Goal: Task Accomplishment & Management: Manage account settings

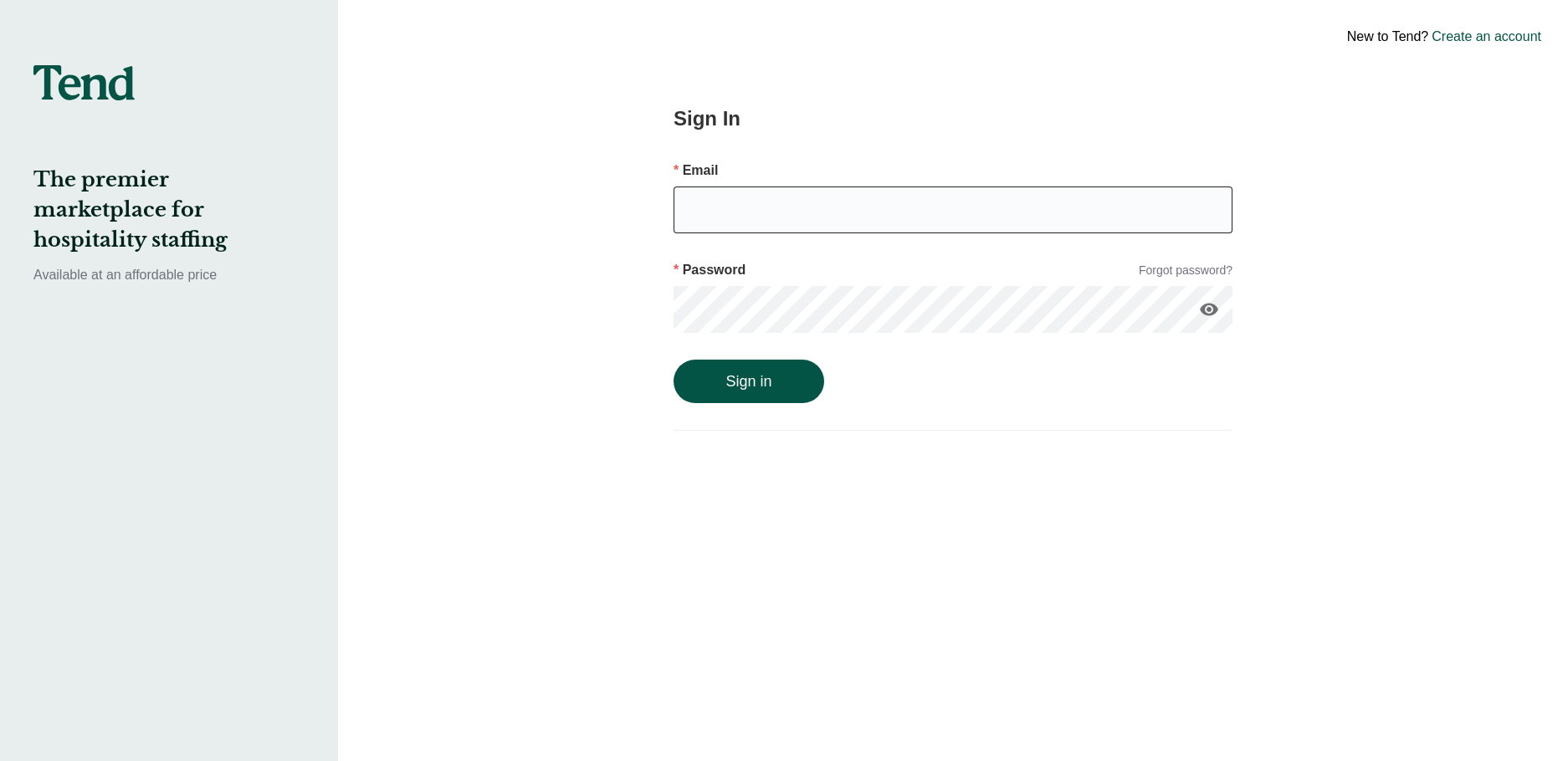
drag, startPoint x: 0, startPoint y: 0, endPoint x: 781, endPoint y: 220, distance: 811.4
click at [781, 220] on input "email" at bounding box center [953, 209] width 558 height 47
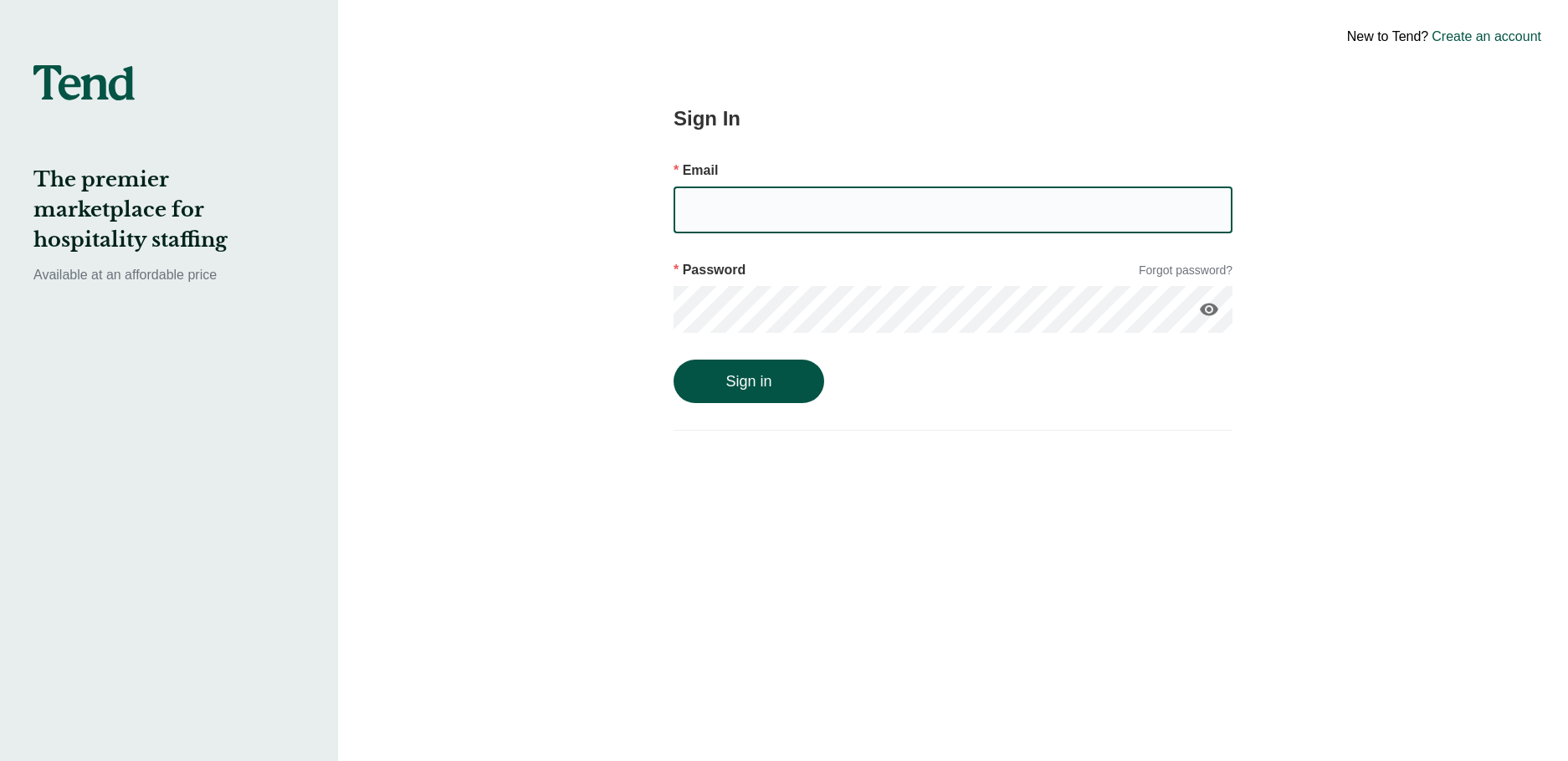
type input "[EMAIL_ADDRESS][DOMAIN_NAME]"
click at [875, 215] on input "[EMAIL_ADDRESS][DOMAIN_NAME]" at bounding box center [953, 209] width 558 height 47
drag, startPoint x: 839, startPoint y: 214, endPoint x: 869, endPoint y: 198, distance: 34.0
click at [839, 211] on input "[EMAIL_ADDRESS][DOMAIN_NAME]" at bounding box center [953, 209] width 558 height 47
drag, startPoint x: 860, startPoint y: 198, endPoint x: 641, endPoint y: 209, distance: 219.3
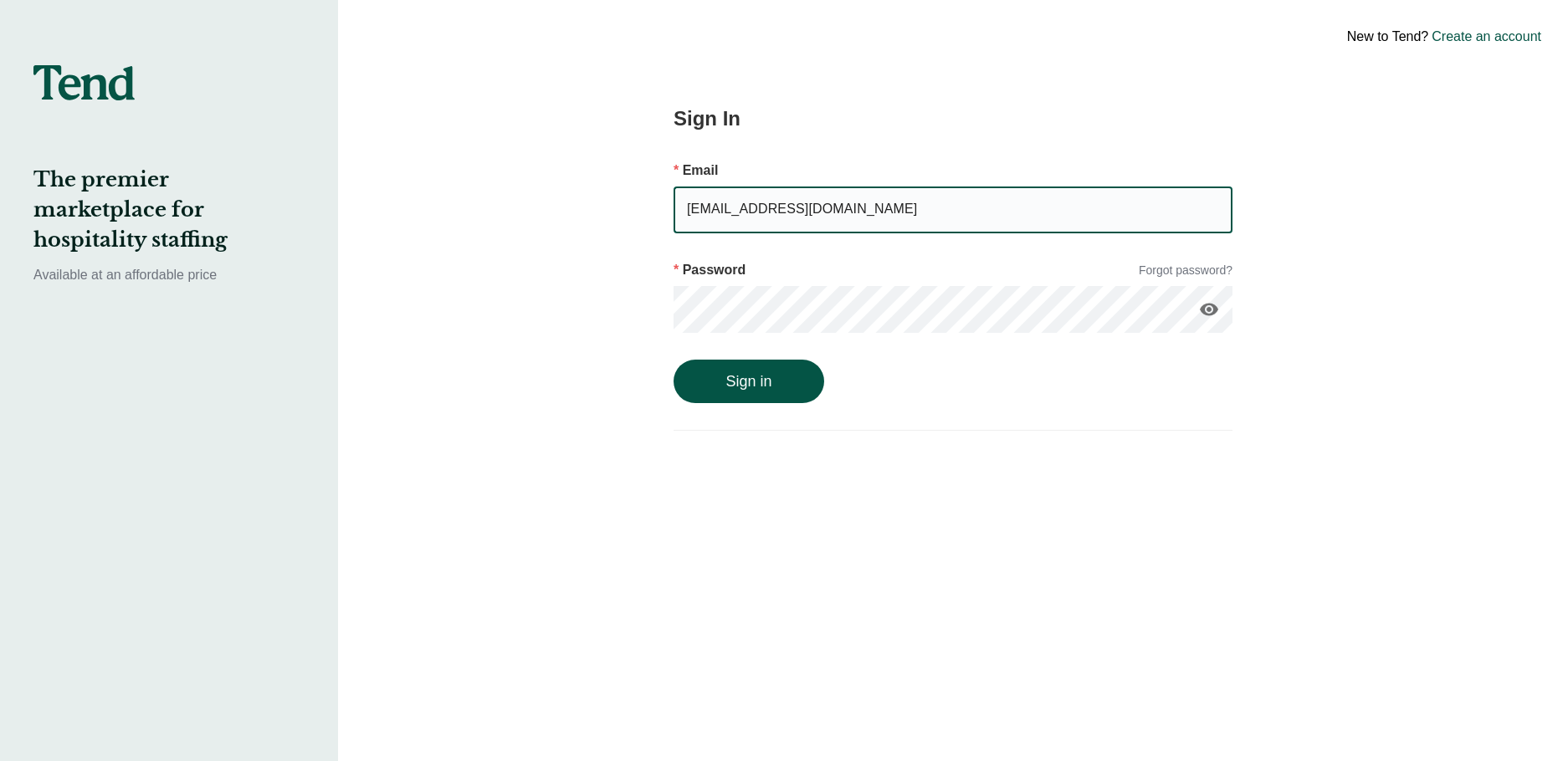
click at [641, 209] on div "Sign In Email [EMAIL_ADDRESS][DOMAIN_NAME] Password Forgot password? visibility…" at bounding box center [953, 380] width 686 height 761
click at [850, 226] on input "email" at bounding box center [953, 209] width 558 height 47
type input "[EMAIL_ADDRESS][DOMAIN_NAME]"
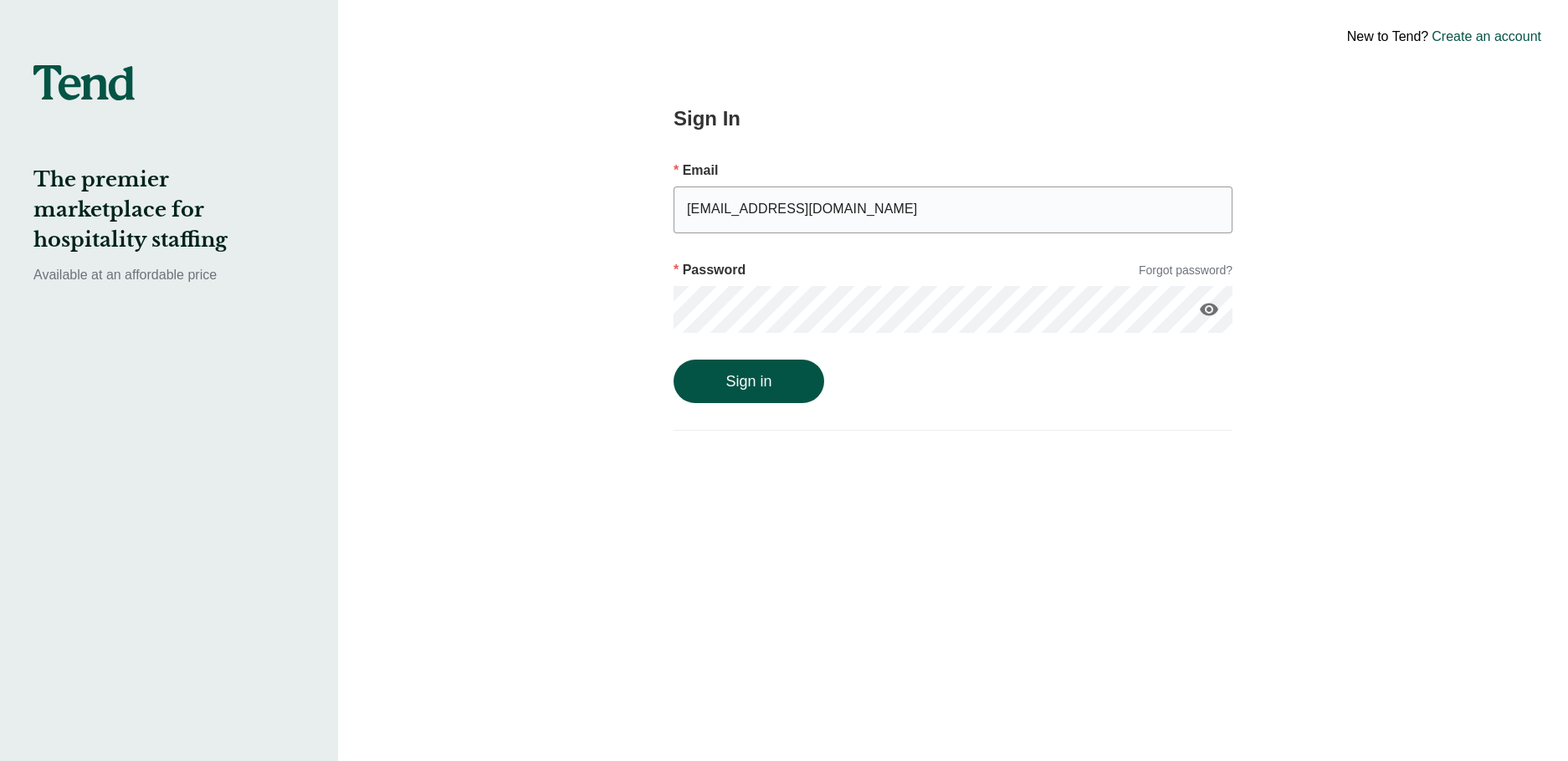
click at [673, 360] on button "Sign in" at bounding box center [748, 381] width 151 height 43
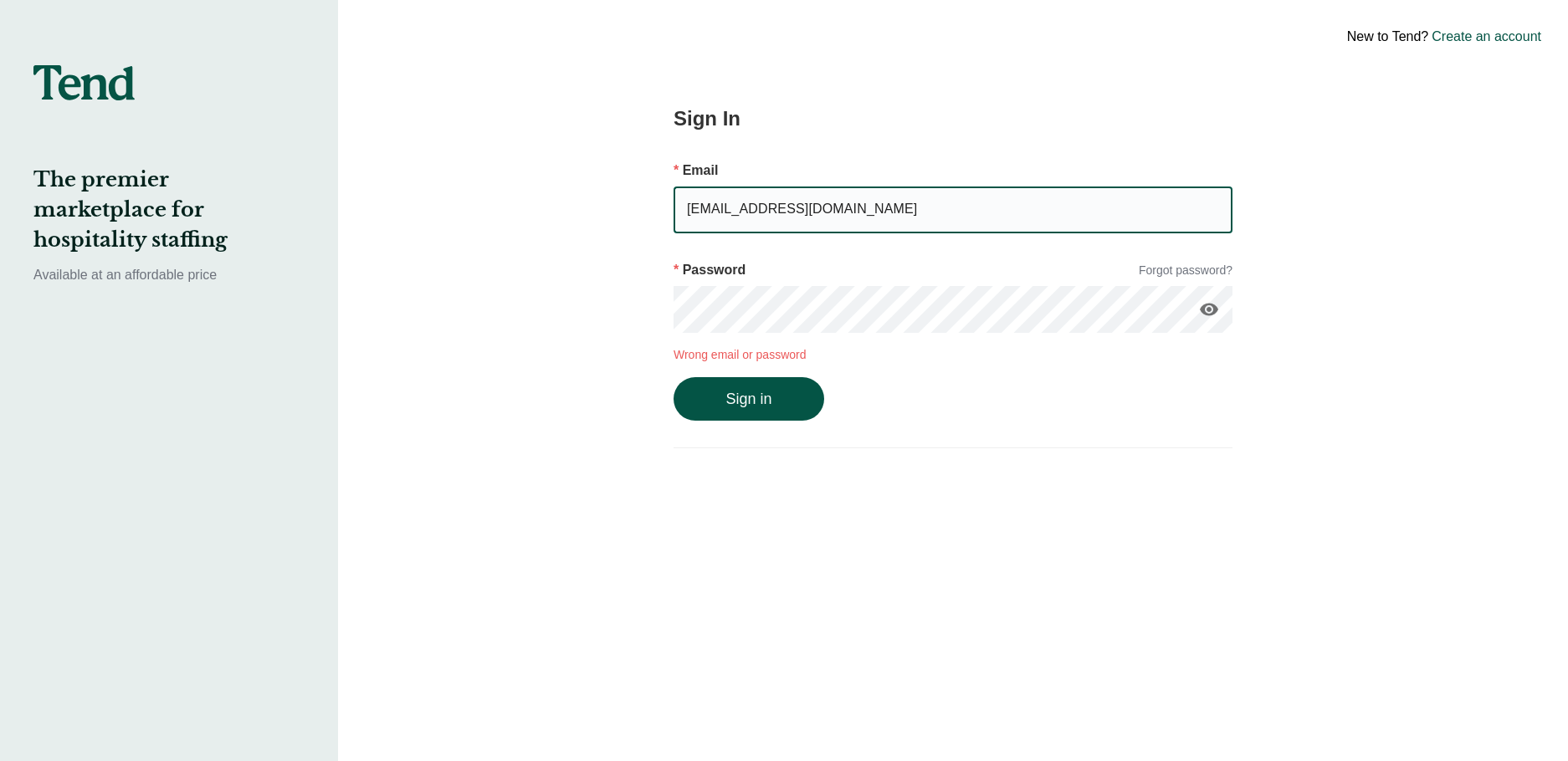
drag, startPoint x: 905, startPoint y: 208, endPoint x: 658, endPoint y: 210, distance: 247.0
click at [658, 210] on div "Sign In Email [EMAIL_ADDRESS][DOMAIN_NAME] Password Forgot password? visibility…" at bounding box center [953, 380] width 686 height 761
click at [751, 200] on input "email" at bounding box center [953, 209] width 558 height 47
type input "[EMAIL_ADDRESS][DOMAIN_NAME]"
click at [735, 381] on button "Sign in" at bounding box center [748, 398] width 151 height 43
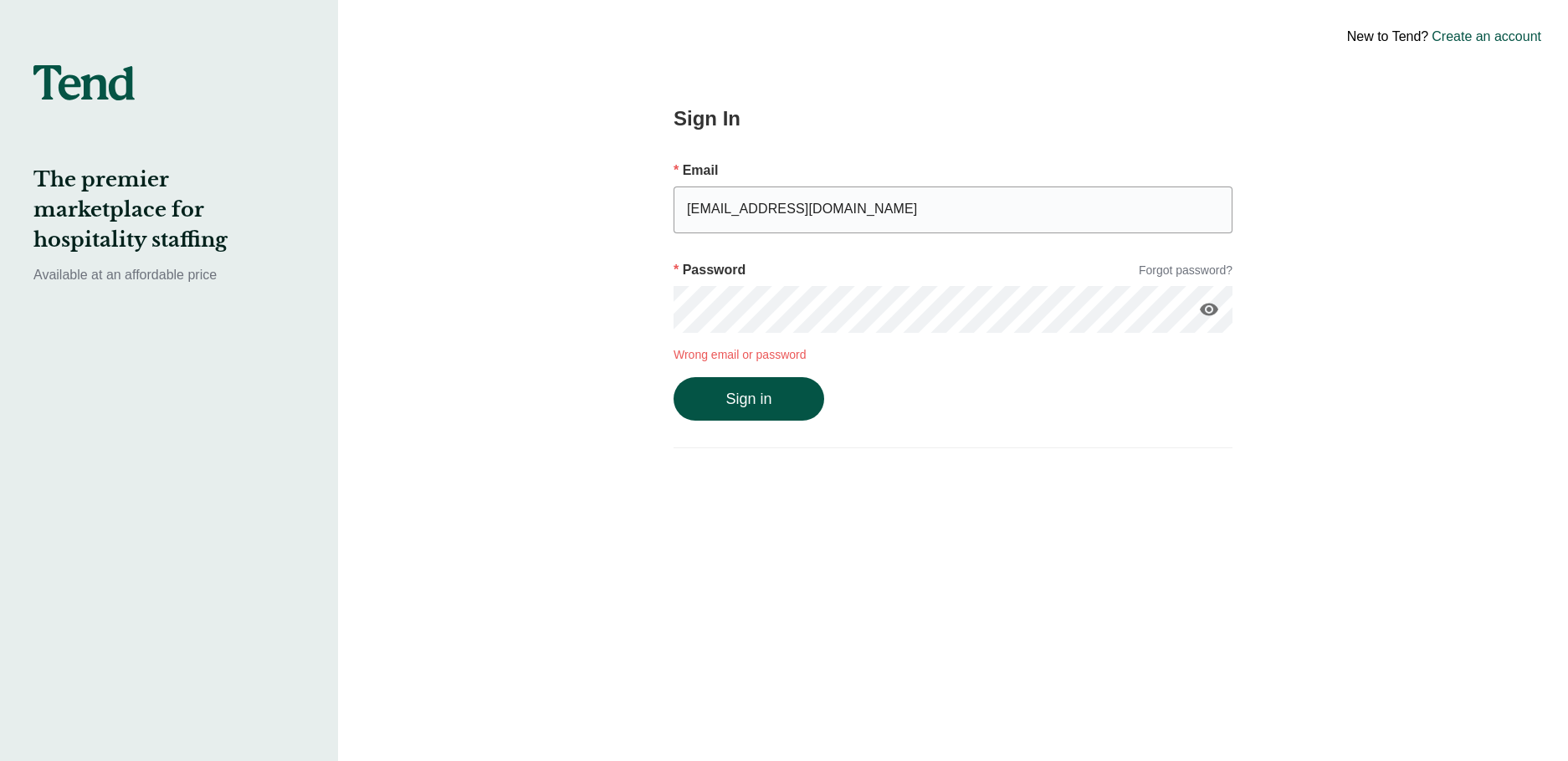
click at [1205, 310] on icon "visibility" at bounding box center [1209, 310] width 20 height 20
click at [688, 208] on input "[EMAIL_ADDRESS][DOMAIN_NAME]" at bounding box center [953, 209] width 558 height 47
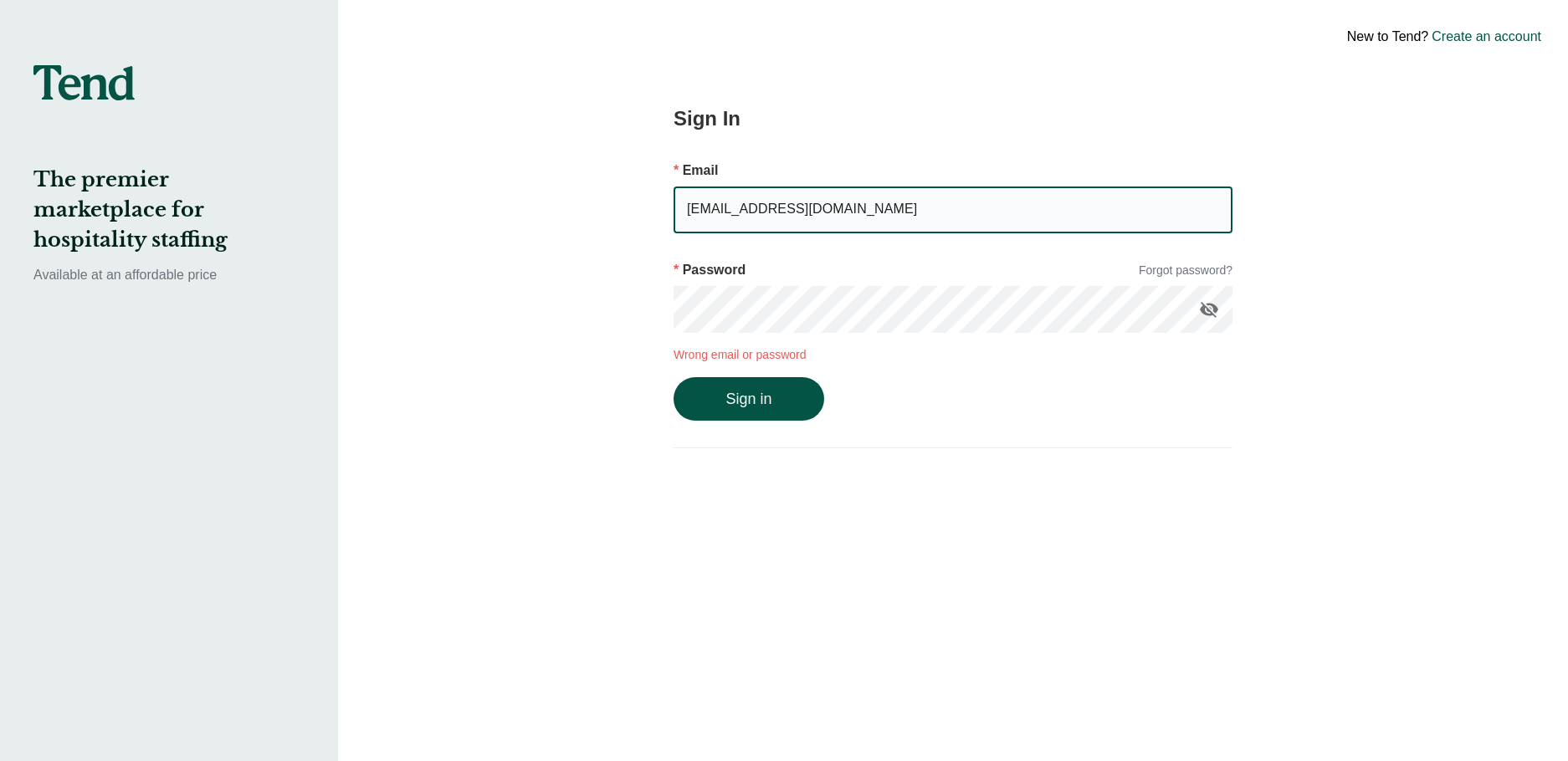
click at [867, 210] on input "[EMAIL_ADDRESS][DOMAIN_NAME]" at bounding box center [953, 209] width 558 height 47
drag, startPoint x: 878, startPoint y: 209, endPoint x: 667, endPoint y: 210, distance: 211.0
click at [667, 210] on div "Sign In Email [EMAIL_ADDRESS][DOMAIN_NAME] Password Forgot password? visibility…" at bounding box center [953, 380] width 686 height 761
type input "[EMAIL_ADDRESS][DOMAIN_NAME]"
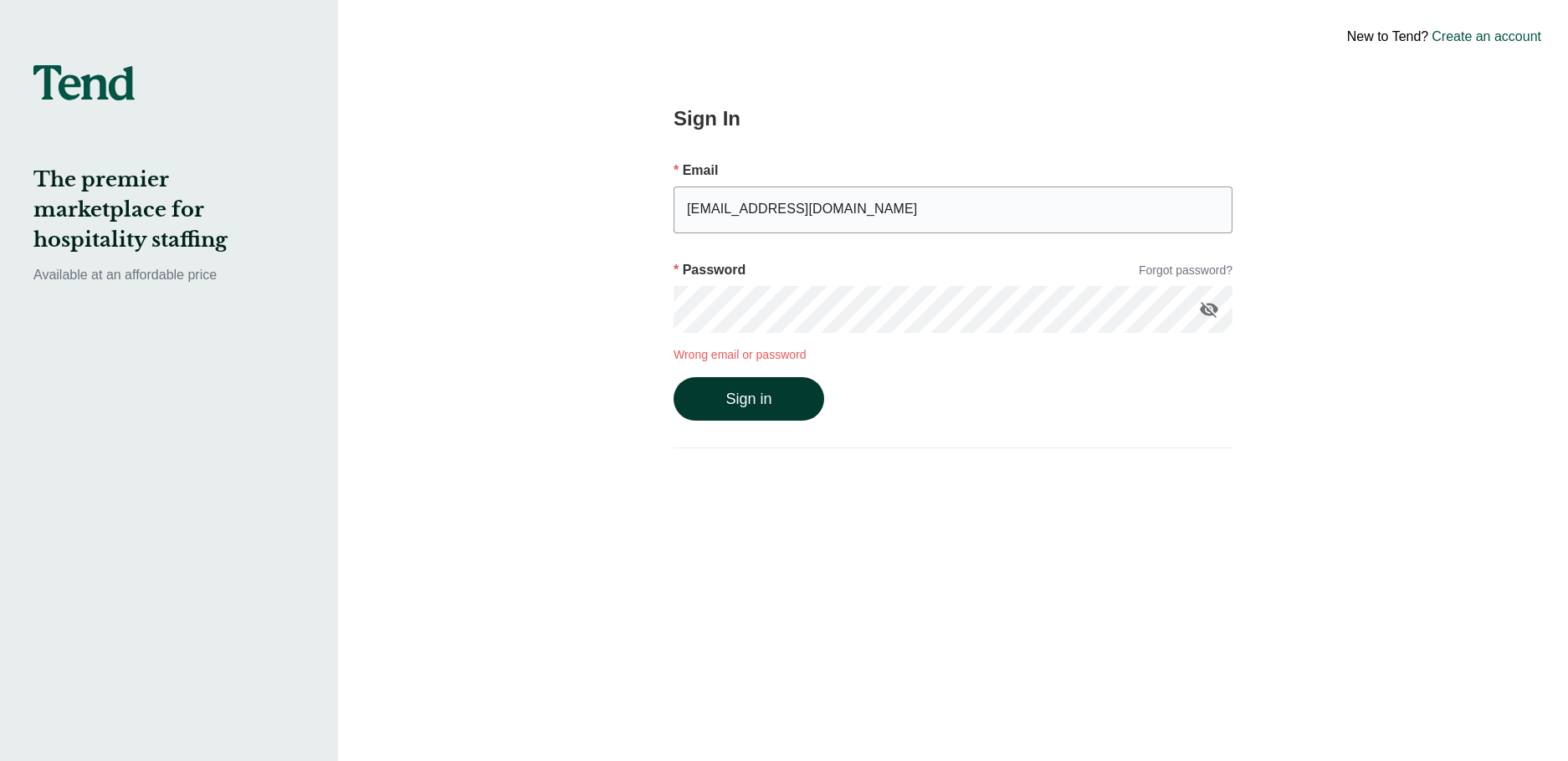
click at [805, 406] on button "Sign in" at bounding box center [748, 398] width 151 height 43
click at [1197, 268] on link "Forgot password?" at bounding box center [1186, 271] width 94 height 18
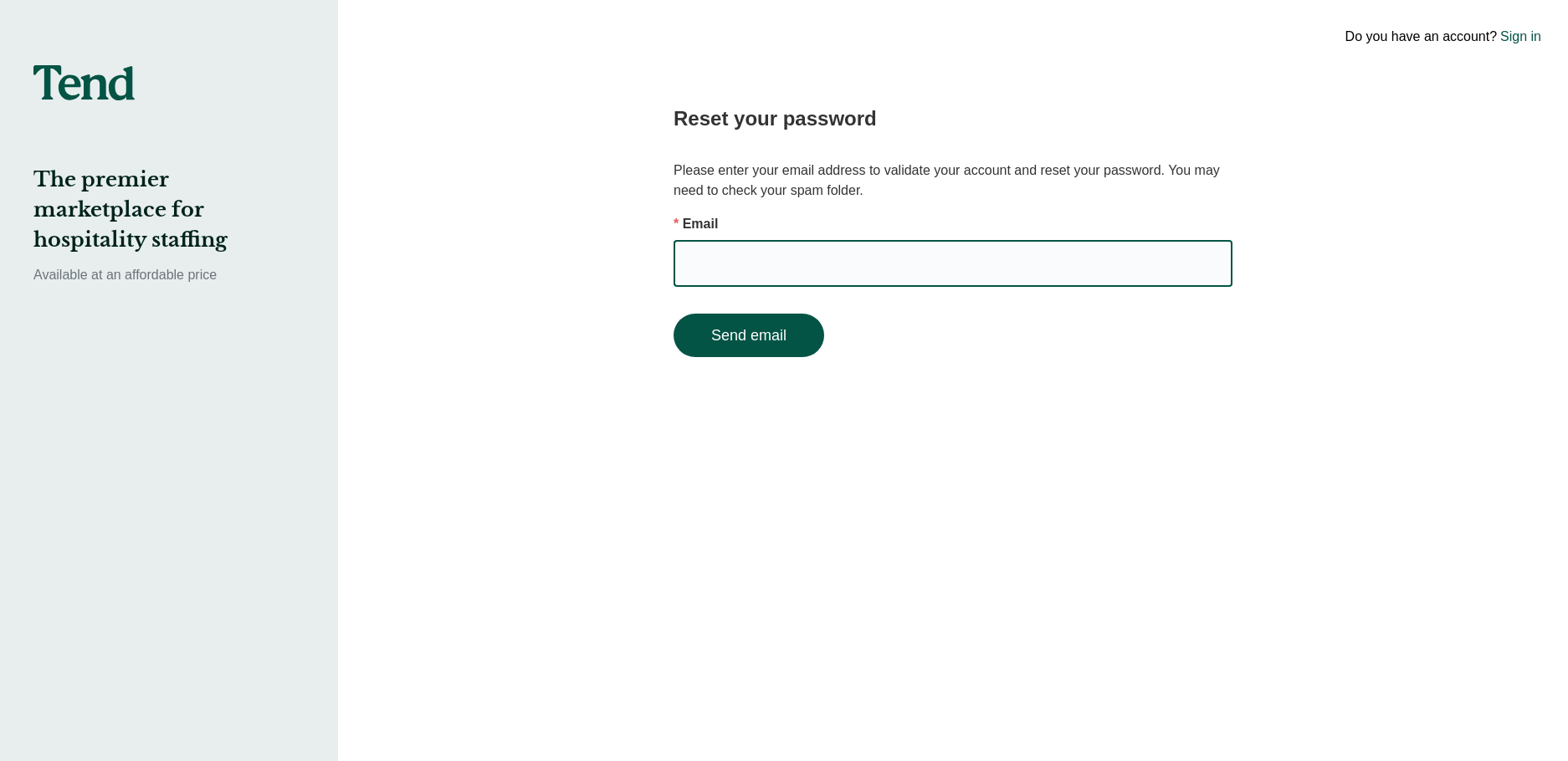
drag, startPoint x: 827, startPoint y: 249, endPoint x: 824, endPoint y: 260, distance: 11.4
click at [827, 249] on input "email" at bounding box center [953, 263] width 558 height 47
type input "[EMAIL_ADDRESS][DOMAIN_NAME]"
click at [749, 345] on button "Send email" at bounding box center [748, 335] width 151 height 43
